Goal: Task Accomplishment & Management: Manage account settings

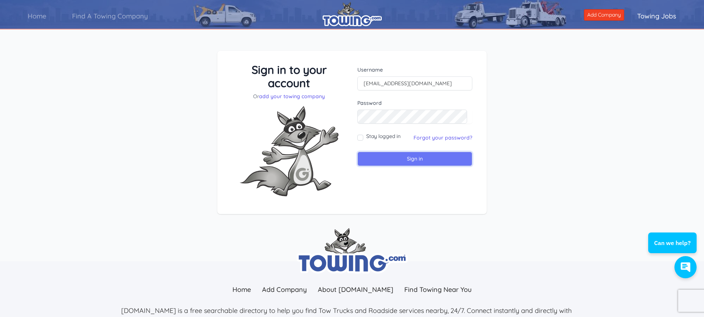
click at [404, 161] on input "Sign in" at bounding box center [414, 159] width 115 height 14
click at [364, 86] on input "text" at bounding box center [414, 83] width 115 height 14
click at [357, 152] on input "Sign in" at bounding box center [414, 159] width 115 height 14
